Goal: Find specific page/section

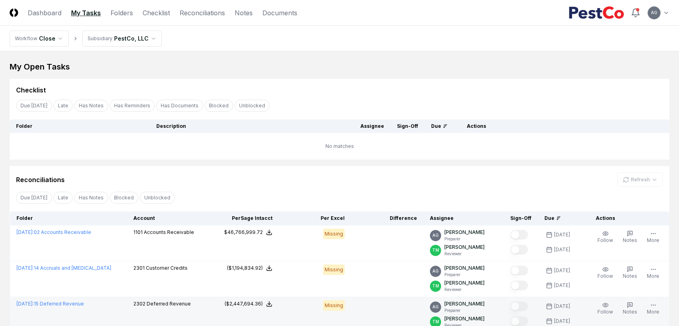
scroll to position [64, 0]
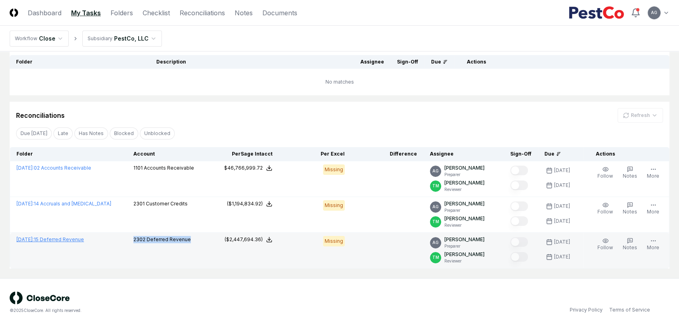
click at [63, 239] on link "[DATE] : 15 Deferred Revenue" at bounding box center [49, 239] width 67 height 6
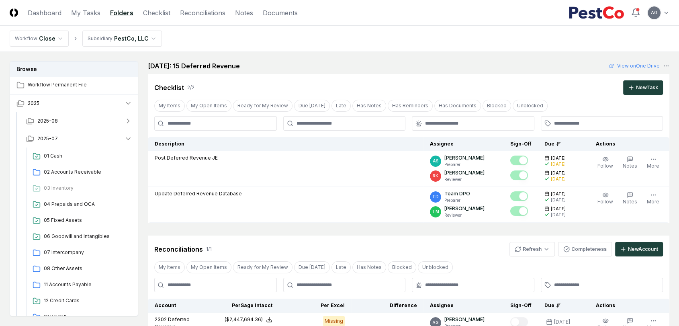
click at [330, 57] on main "Browse Workflow Permanent File 2025 2025-08 2025-07 01 Cash 02 Accounts Receiva…" at bounding box center [339, 244] width 679 height 387
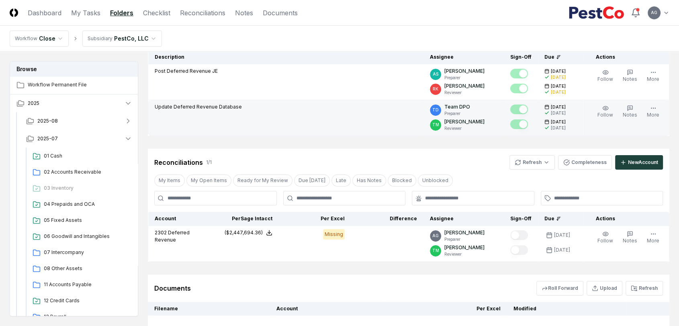
scroll to position [89, 0]
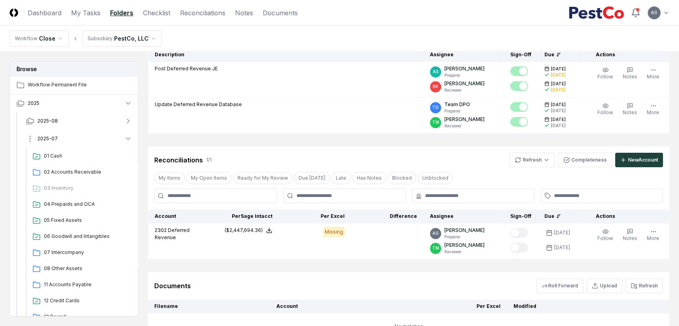
click at [56, 139] on span "2025-07" at bounding box center [47, 138] width 20 height 7
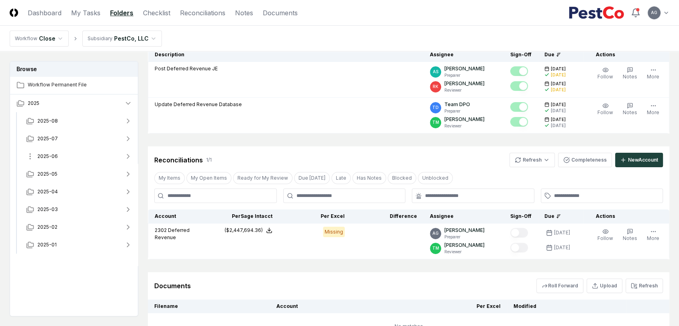
click at [67, 155] on button "2025-06" at bounding box center [79, 156] width 119 height 18
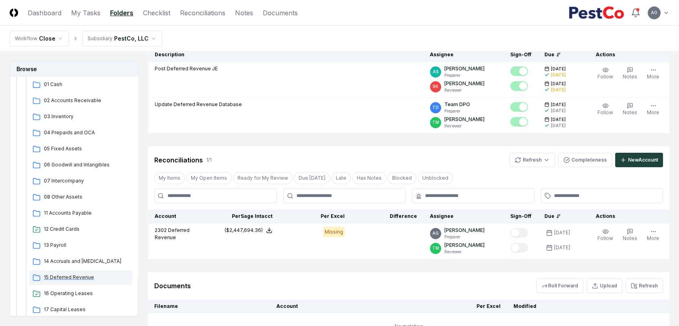
click at [64, 277] on span "15 Deferred Revenue" at bounding box center [86, 276] width 85 height 7
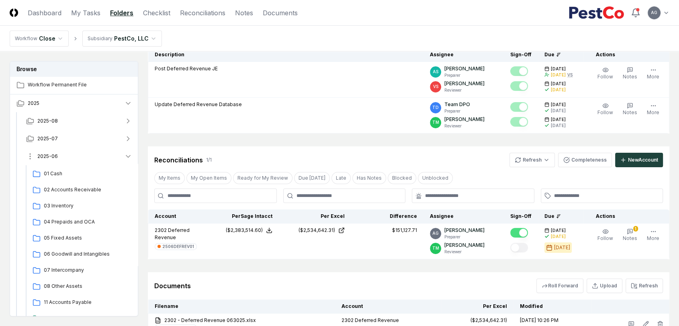
click at [66, 157] on button "2025-06" at bounding box center [79, 156] width 119 height 18
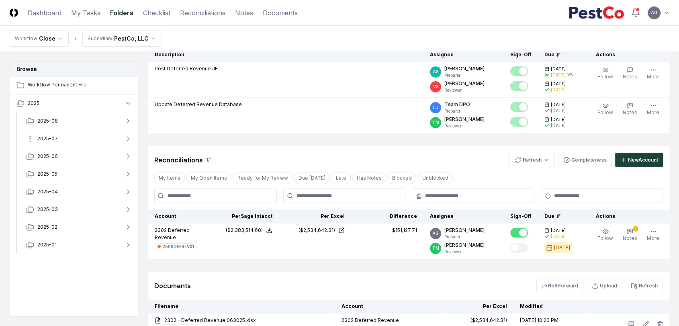
click at [65, 135] on button "2025-07" at bounding box center [79, 139] width 119 height 18
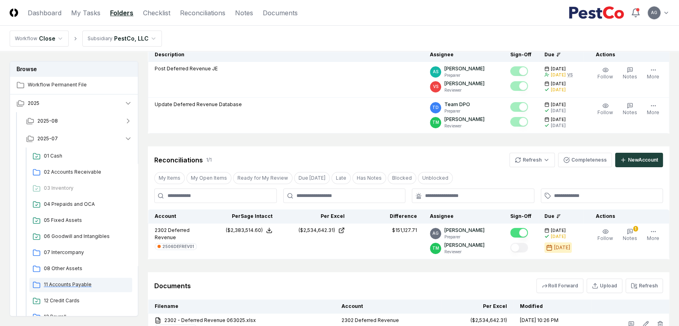
scroll to position [89, 0]
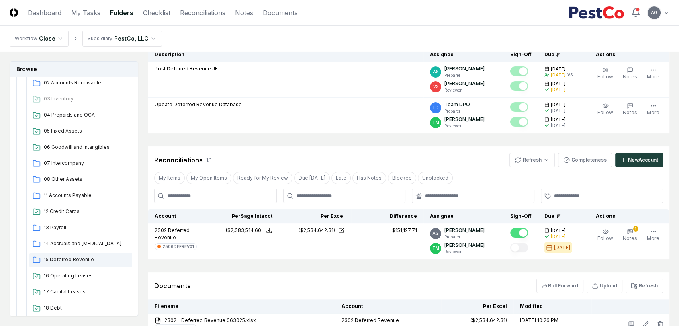
click at [68, 258] on span "15 Deferred Revenue" at bounding box center [86, 259] width 85 height 7
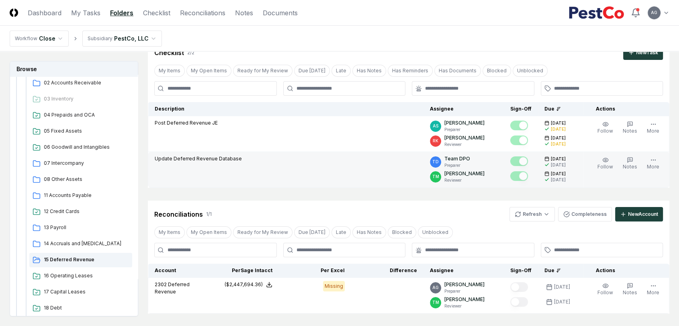
scroll to position [45, 0]
